Goal: Task Accomplishment & Management: Use online tool/utility

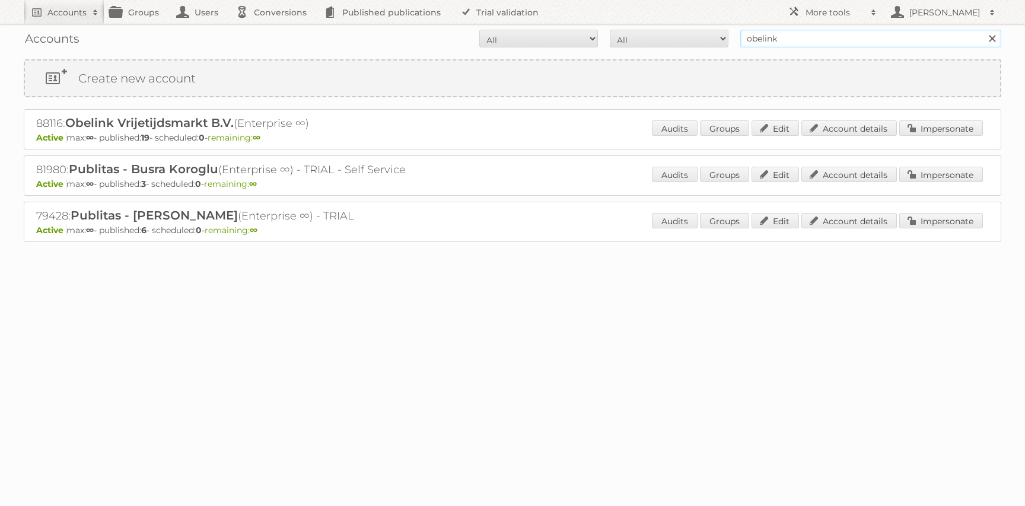
click at [761, 34] on input "obelink" at bounding box center [870, 39] width 261 height 18
paste input "86724"
type input "86724"
click at [983, 30] on input "Search" at bounding box center [992, 39] width 18 height 18
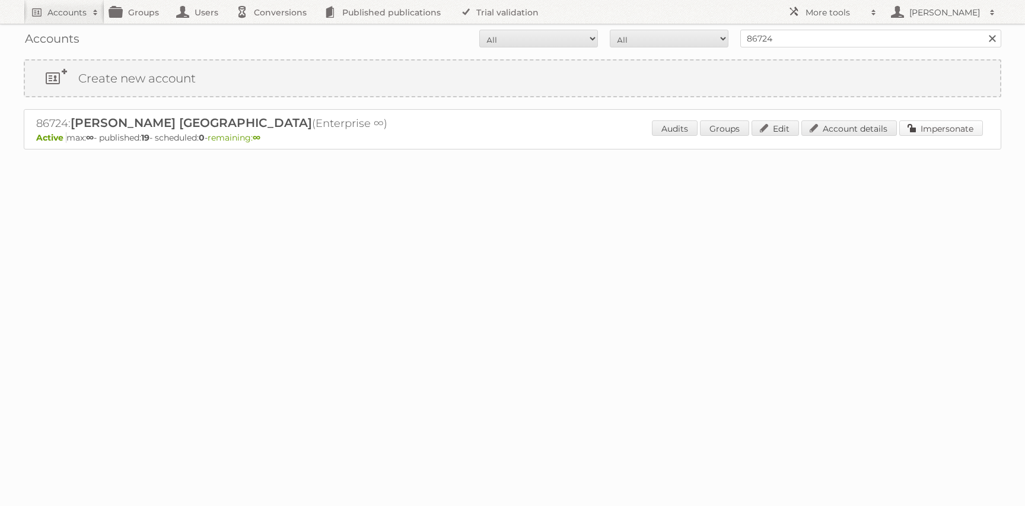
click at [933, 126] on link "Impersonate" at bounding box center [941, 127] width 84 height 15
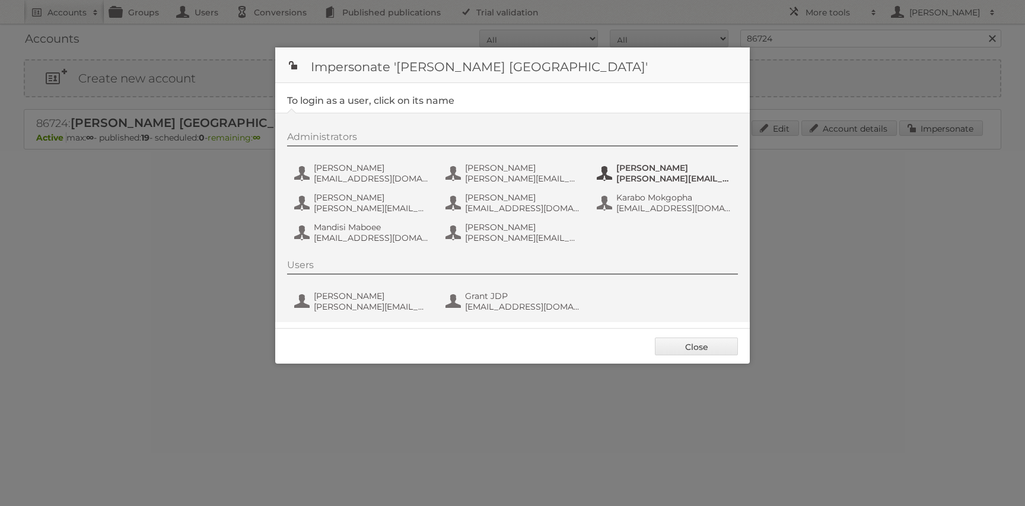
click at [647, 182] on span "francis.baloyi@leroymerlin.co.za" at bounding box center [673, 178] width 115 height 11
